Goal: Transaction & Acquisition: Subscribe to service/newsletter

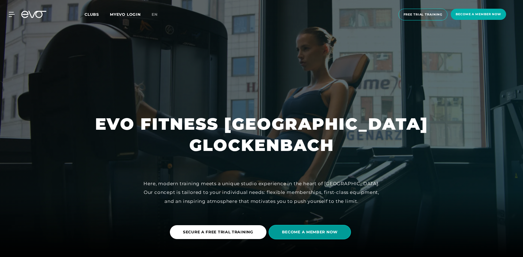
click at [310, 227] on span "BECOME A MEMBER NOW" at bounding box center [309, 232] width 82 height 14
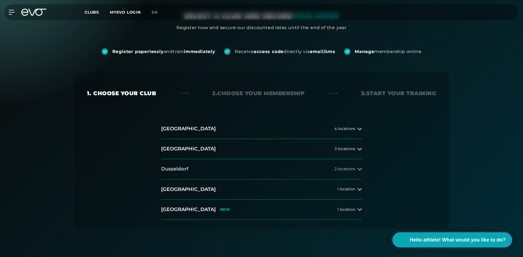
scroll to position [49, 0]
click at [346, 195] on button "[GEOGRAPHIC_DATA] 1 location" at bounding box center [261, 189] width 201 height 20
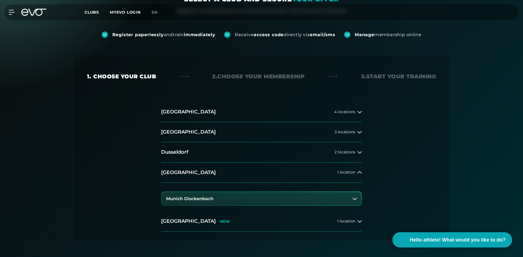
scroll to position [65, 0]
click at [326, 193] on button "Munich Glockenbach" at bounding box center [261, 199] width 199 height 14
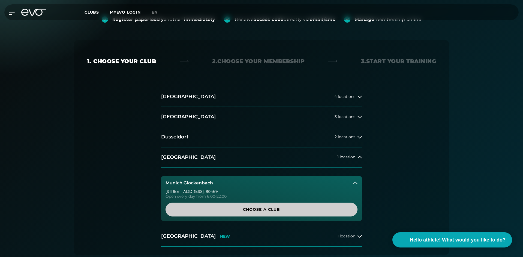
scroll to position [81, 0]
click at [272, 208] on font "Choose a club" at bounding box center [261, 209] width 37 height 5
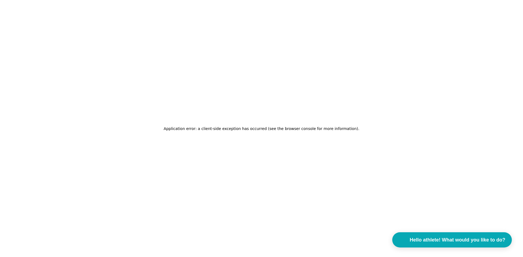
scroll to position [0, 0]
